Goal: Task Accomplishment & Management: Use online tool/utility

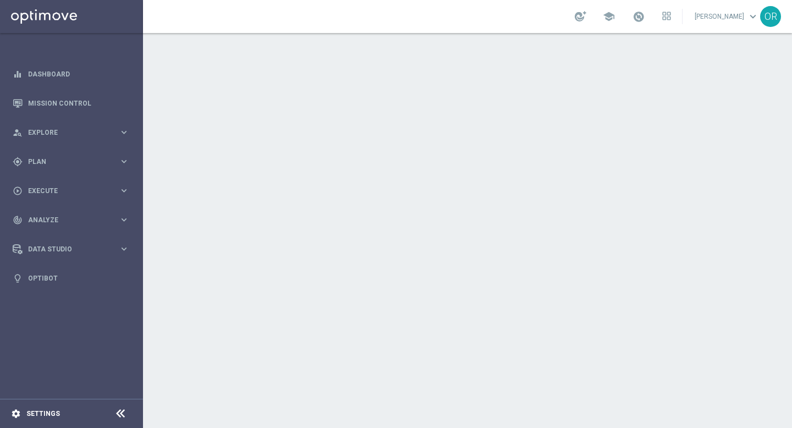
click at [93, 418] on div "settings Settings" at bounding box center [55, 414] width 110 height 10
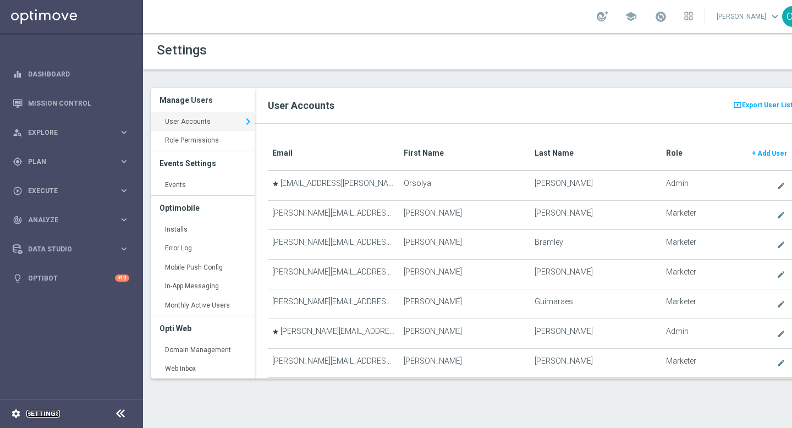
click at [48, 416] on link "Settings" at bounding box center [43, 413] width 34 height 7
click at [201, 185] on link "Events keyboard_arrow_right" at bounding box center [202, 185] width 103 height 20
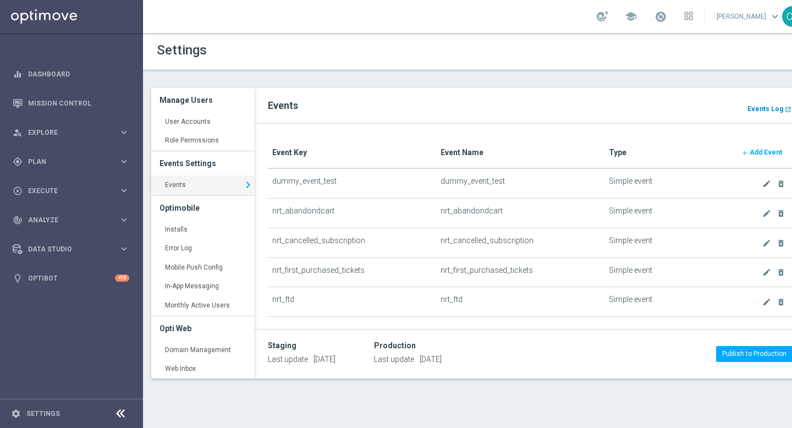
click at [770, 107] on b "Events Log" at bounding box center [765, 109] width 36 height 8
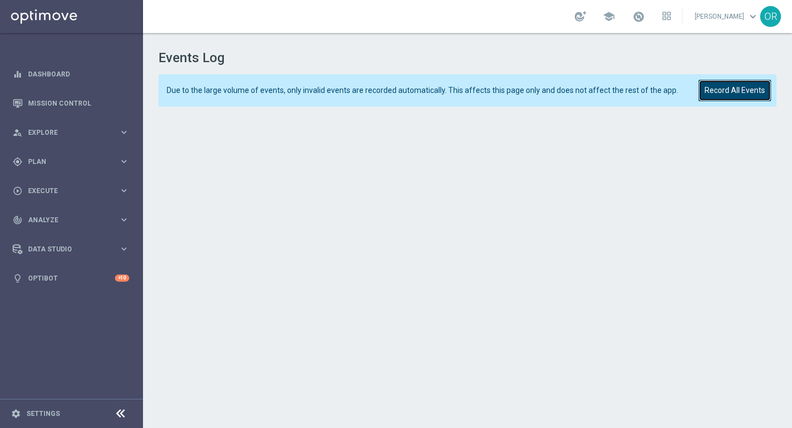
click at [737, 90] on button "Record All Events" at bounding box center [734, 90] width 73 height 21
click at [736, 93] on button "Record All Events" at bounding box center [734, 90] width 73 height 21
click at [739, 90] on button "Record All Events" at bounding box center [734, 90] width 73 height 21
click at [724, 88] on button "Record All Events" at bounding box center [734, 90] width 73 height 21
click at [750, 94] on button "Record All Events" at bounding box center [734, 90] width 73 height 21
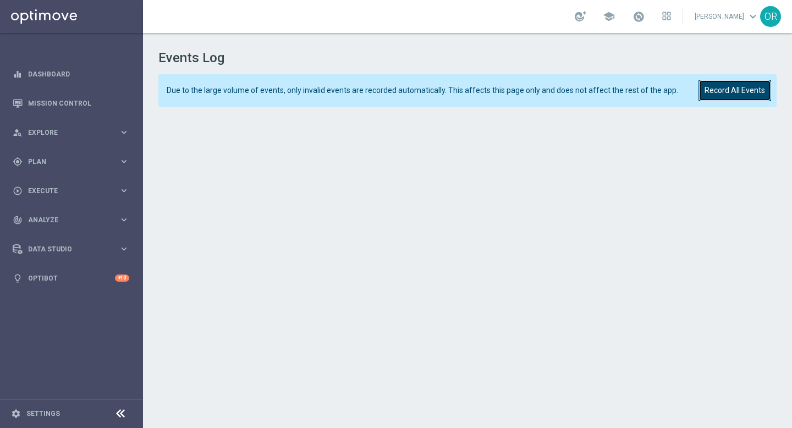
click at [730, 94] on button "Record All Events" at bounding box center [734, 90] width 73 height 21
click at [738, 89] on button "Record All Events" at bounding box center [734, 90] width 73 height 21
click at [733, 92] on button "Record All Events" at bounding box center [734, 90] width 73 height 21
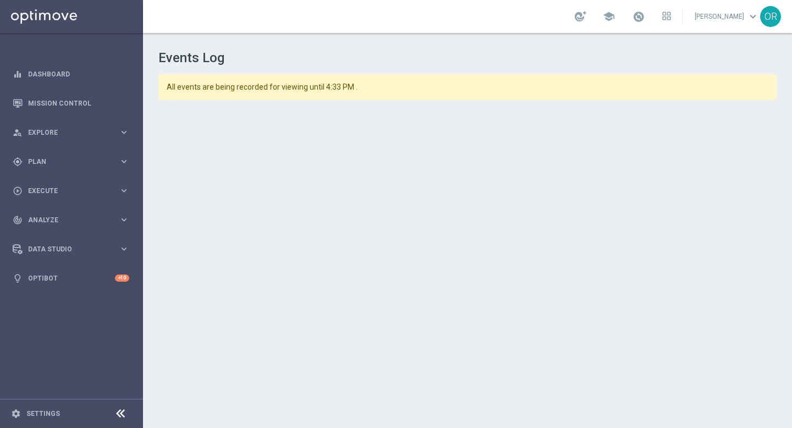
click at [596, 426] on div "Events Log All events are being recorded for viewing until 4:33 PM ." at bounding box center [467, 230] width 649 height 395
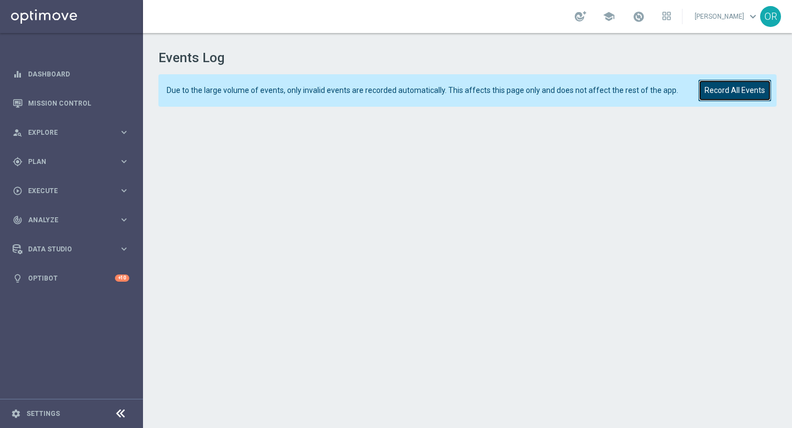
click at [737, 85] on button "Record All Events" at bounding box center [734, 90] width 73 height 21
